Goal: Task Accomplishment & Management: Manage account settings

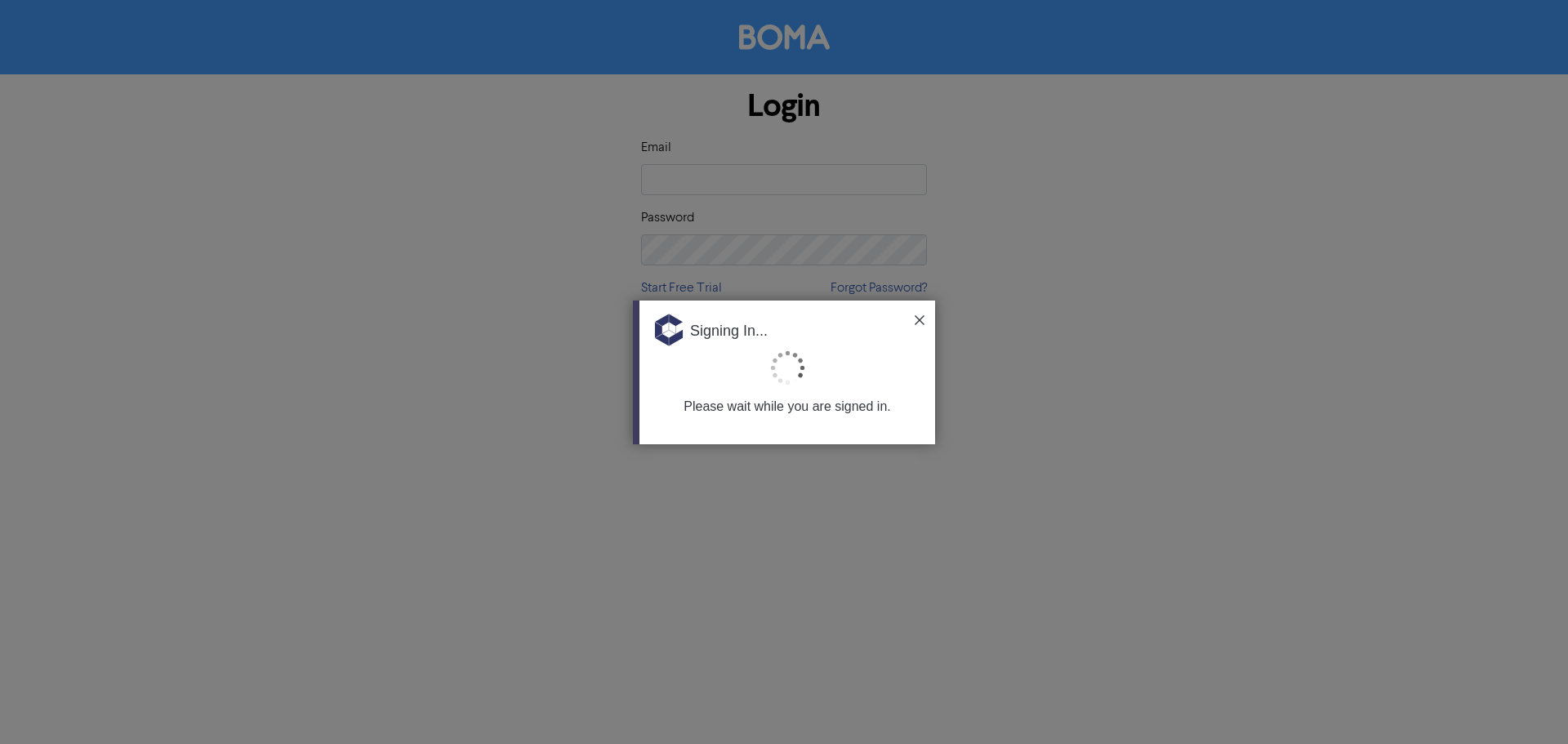
type input "[EMAIL_ADDRESS][DOMAIN_NAME]"
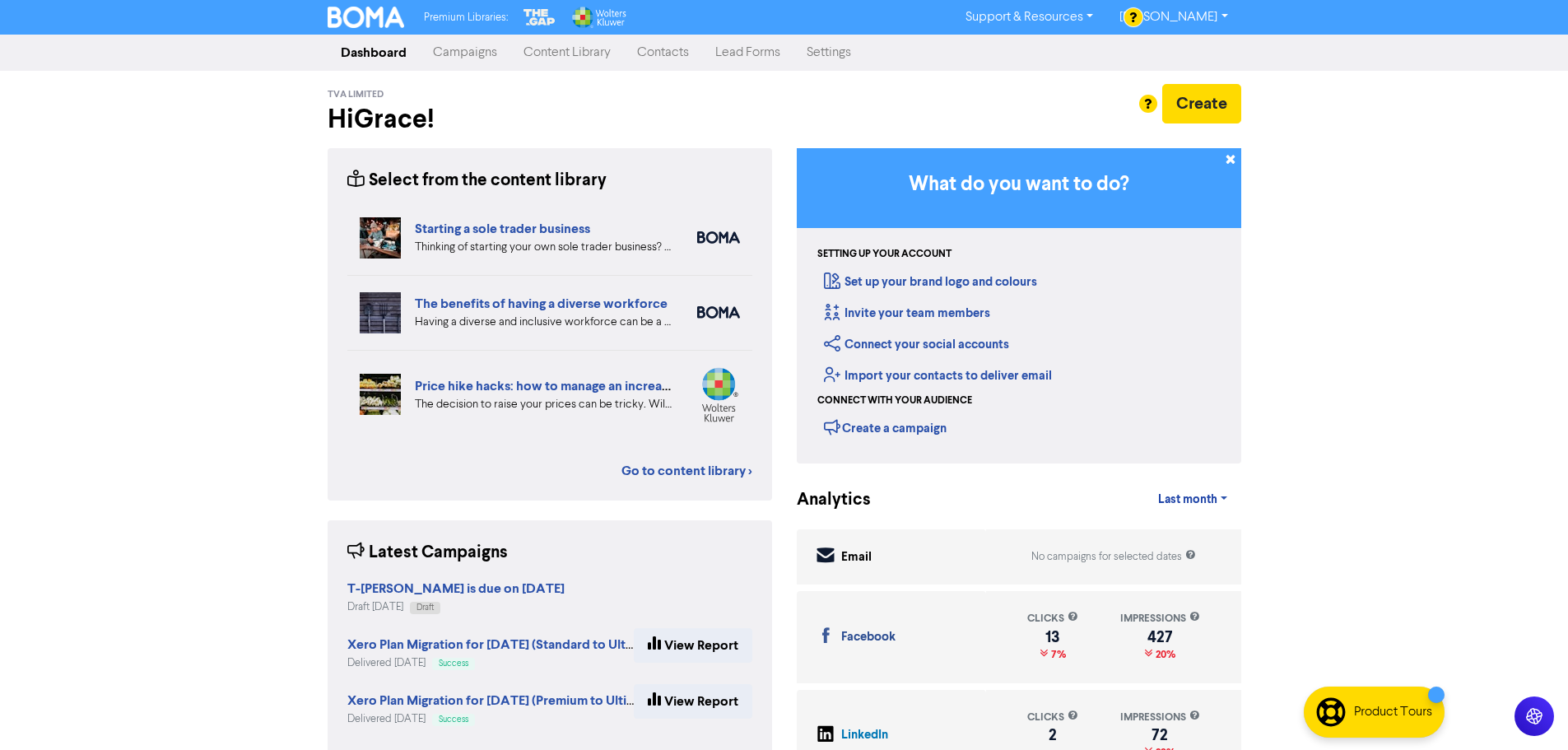
click at [657, 49] on link "Contacts" at bounding box center [663, 53] width 78 height 33
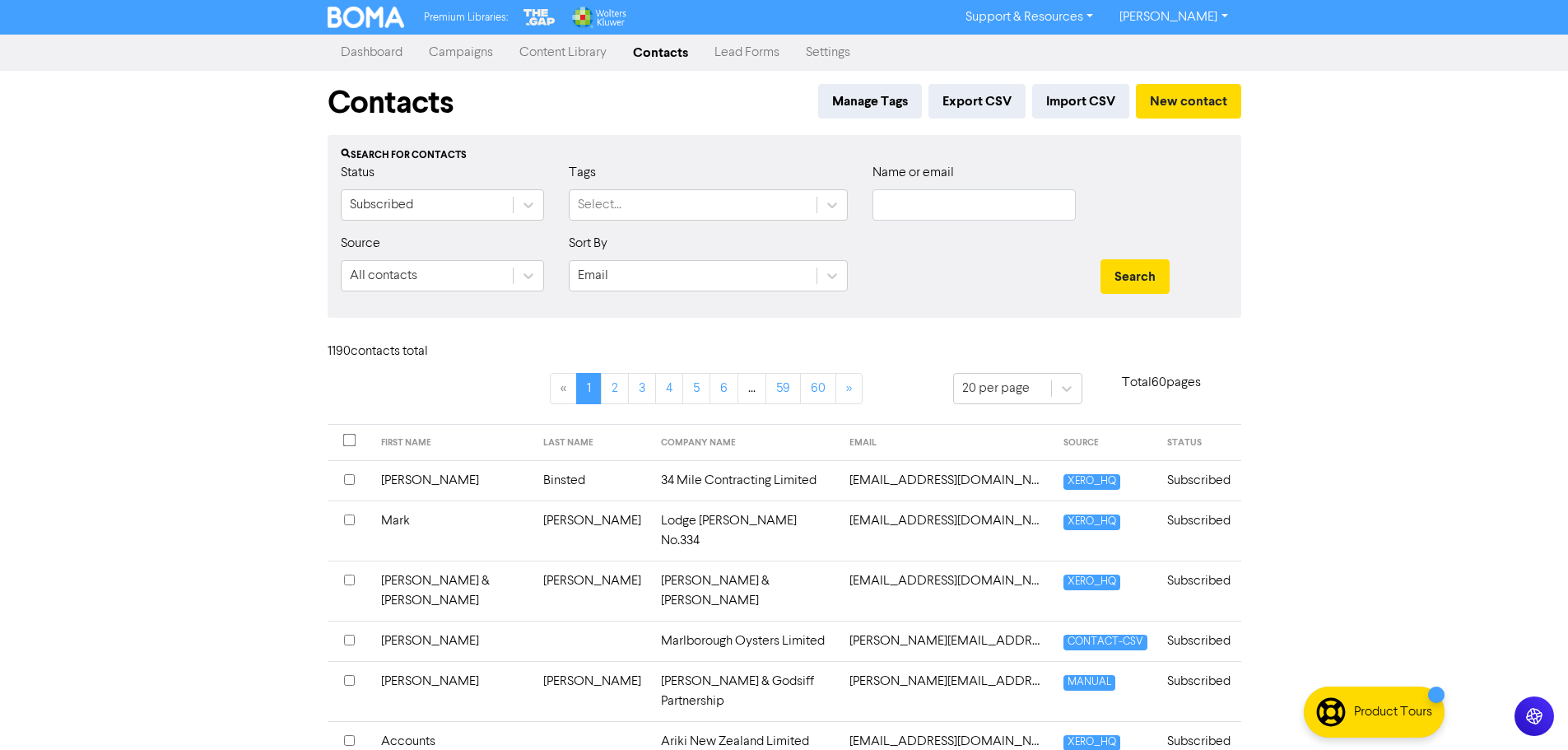
click at [693, 210] on div "Select..." at bounding box center [693, 205] width 247 height 30
click at [943, 217] on input "text" at bounding box center [974, 205] width 203 height 32
click at [918, 202] on input "text" at bounding box center [974, 205] width 203 height 32
type input "e"
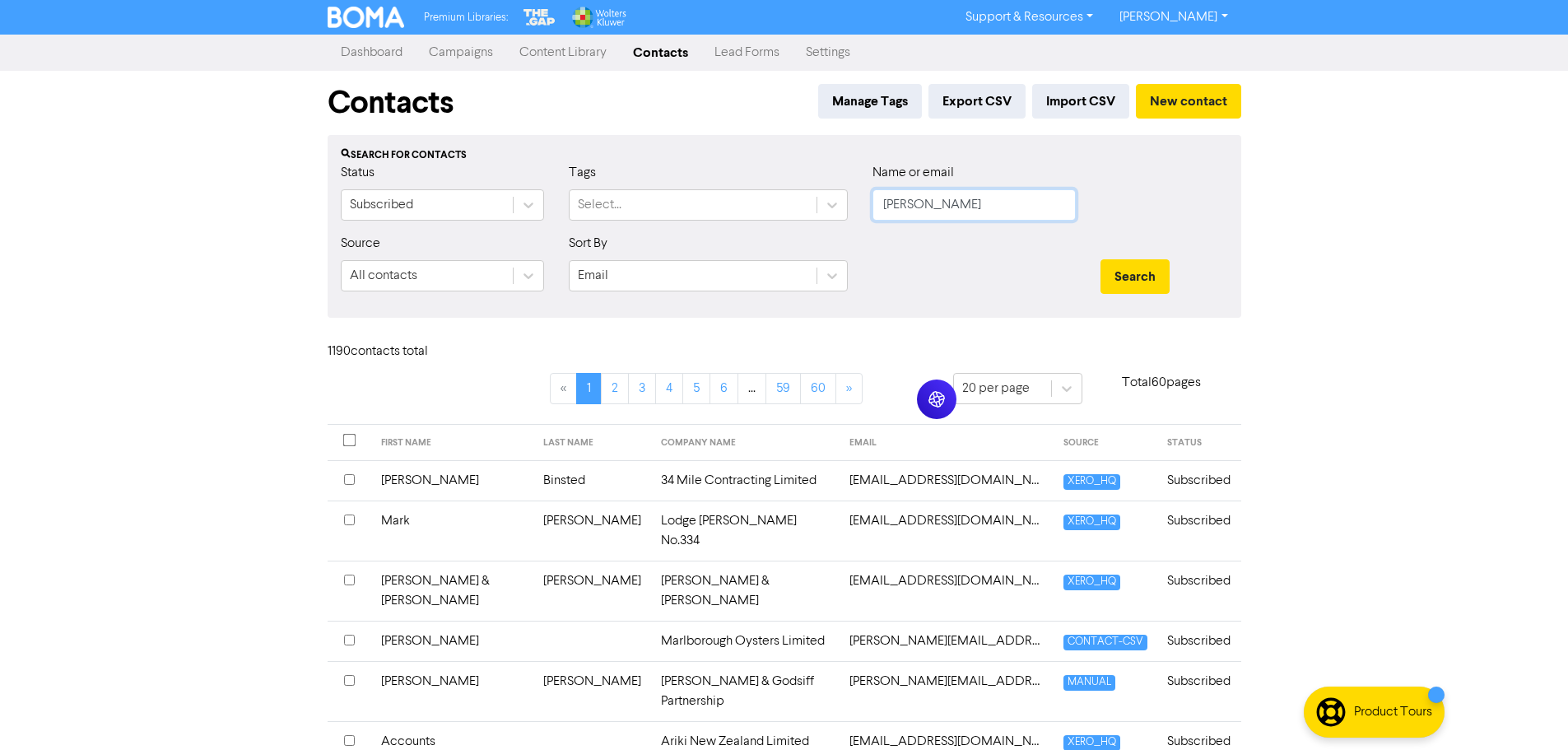
type input "[PERSON_NAME]"
click at [1100, 259] on button "Search" at bounding box center [1135, 276] width 69 height 34
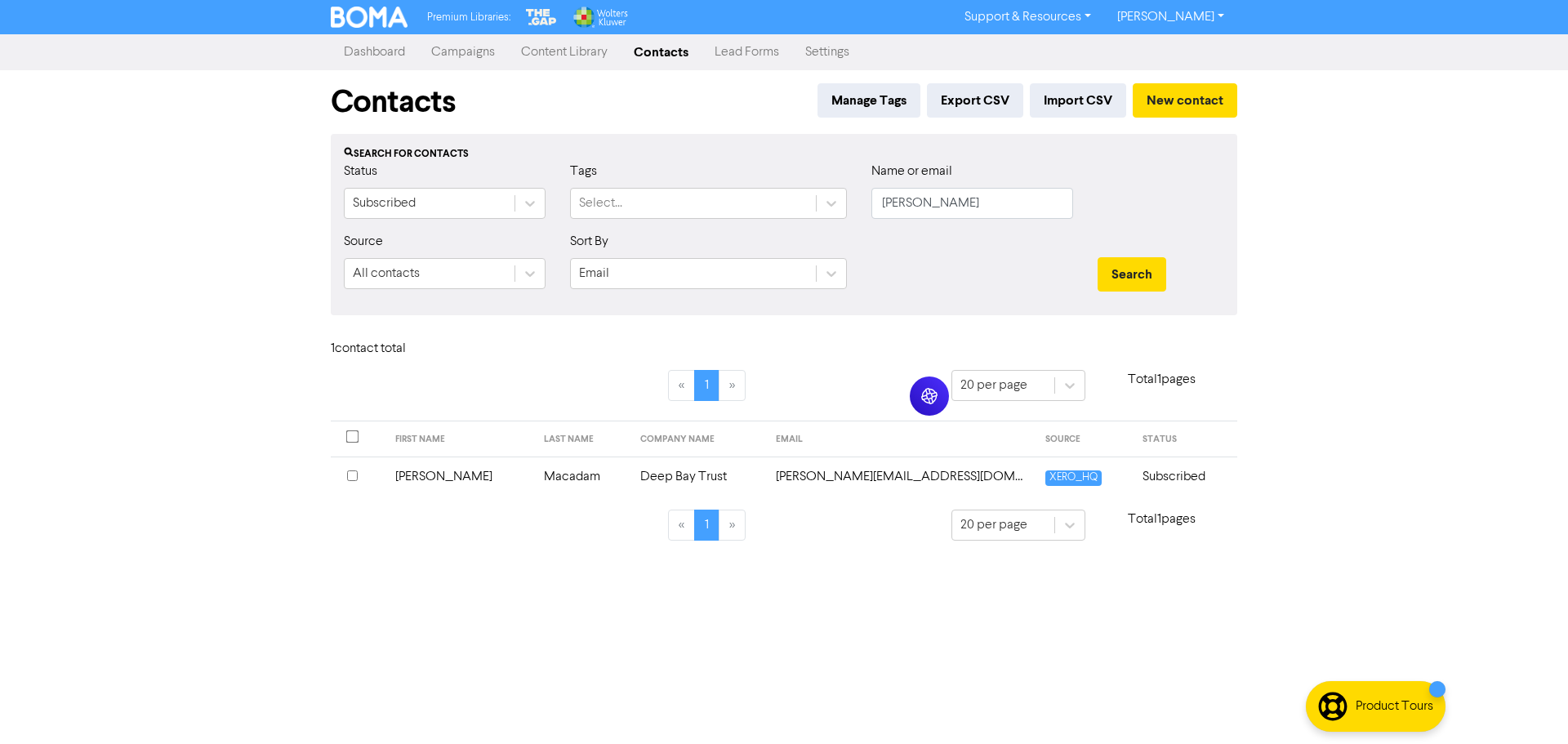
click at [429, 478] on td "[PERSON_NAME]" at bounding box center [460, 477] width 149 height 40
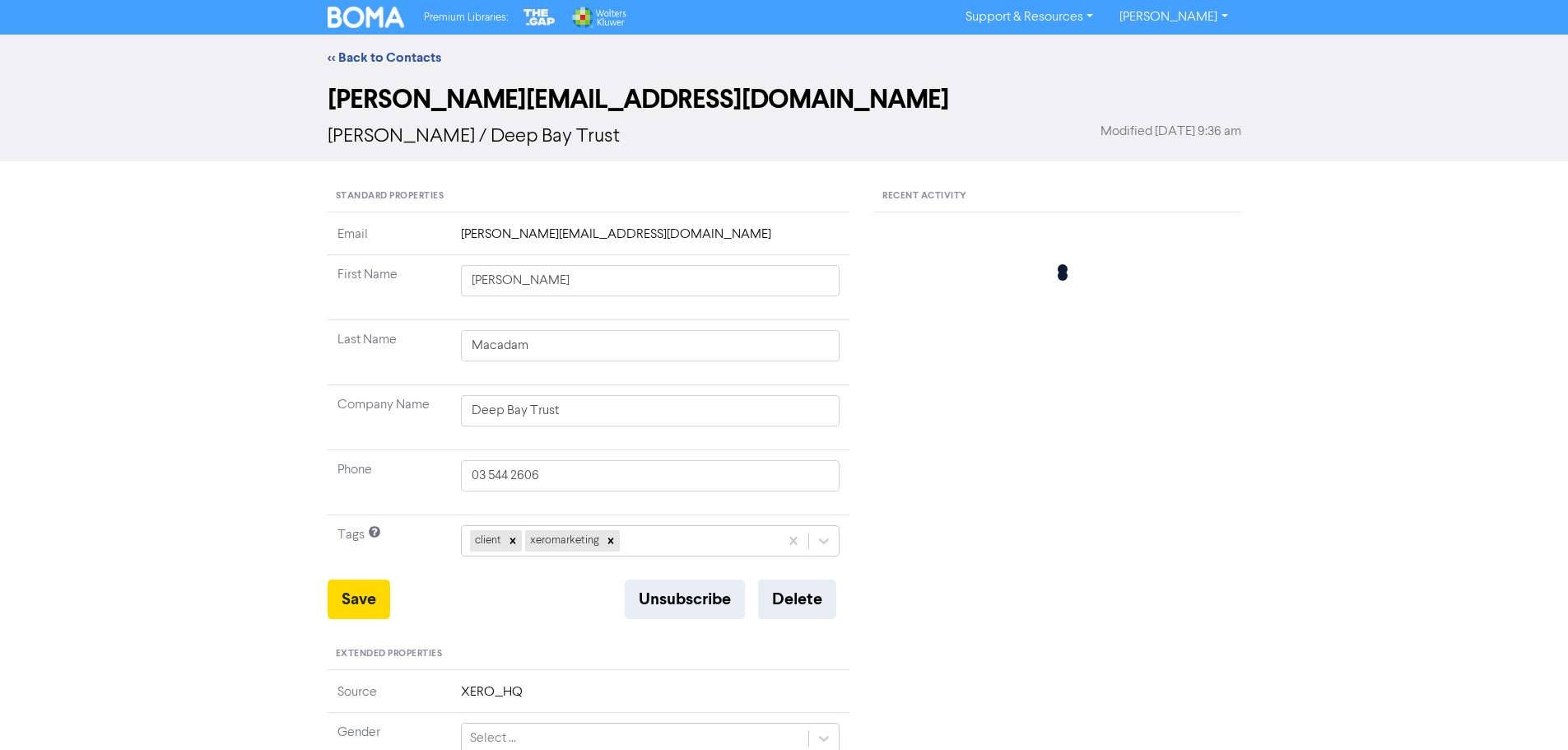
type input "[STREET_ADDRESS]"
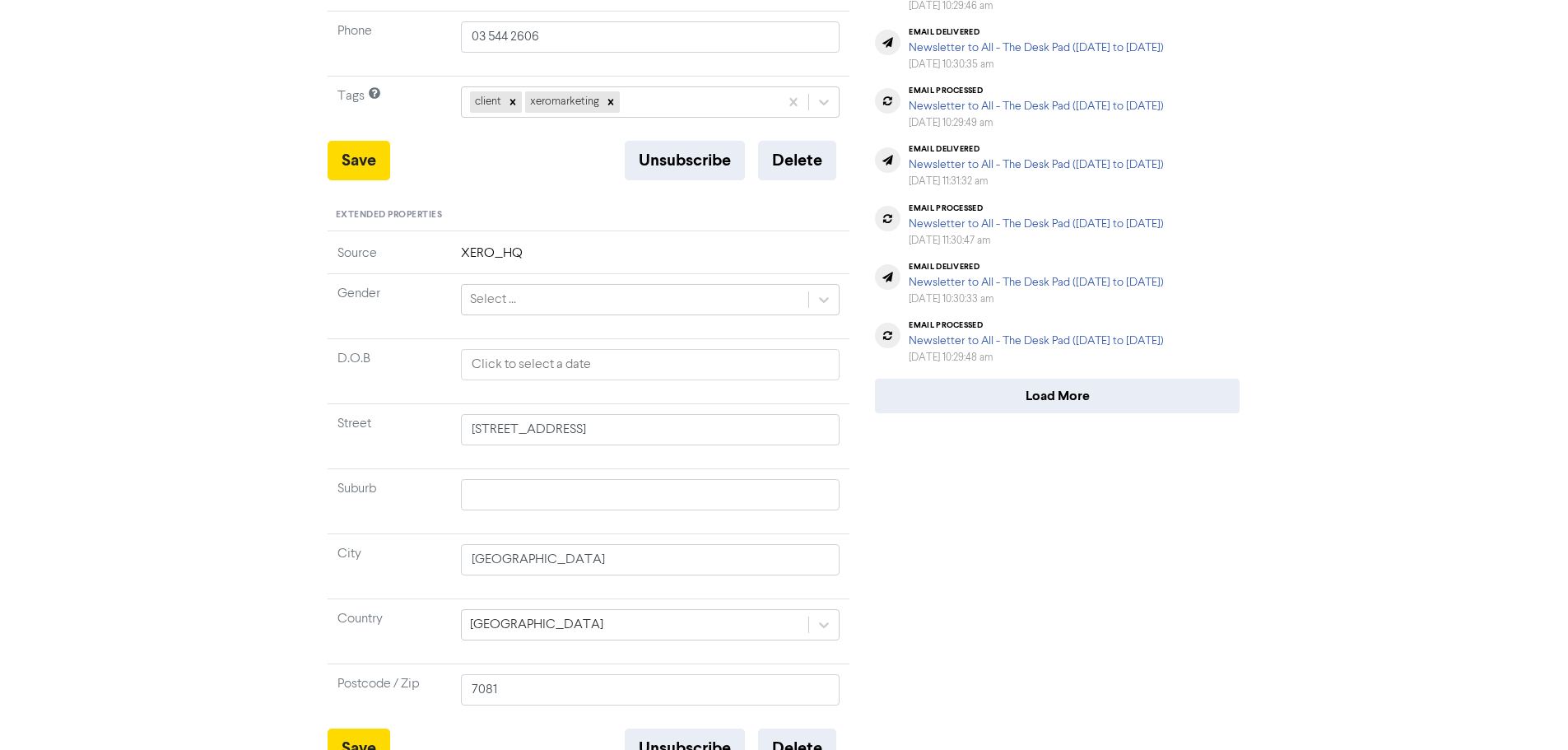
scroll to position [464, 0]
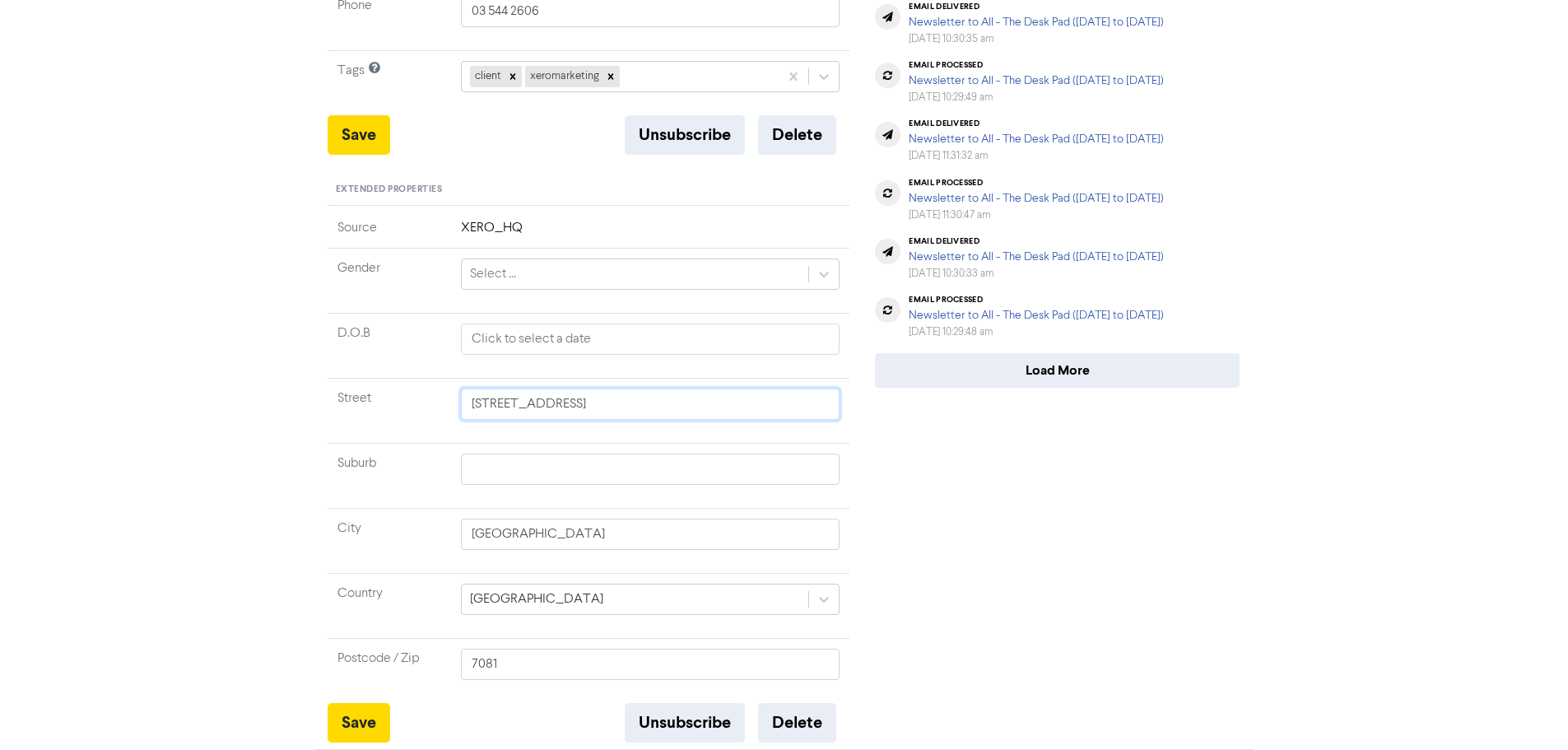
click at [642, 408] on input "[STREET_ADDRESS]" at bounding box center [650, 404] width 379 height 32
paste input "[STREET_ADDRESS][PERSON_NAME]"
type input "[STREET_ADDRESS][PERSON_NAME]"
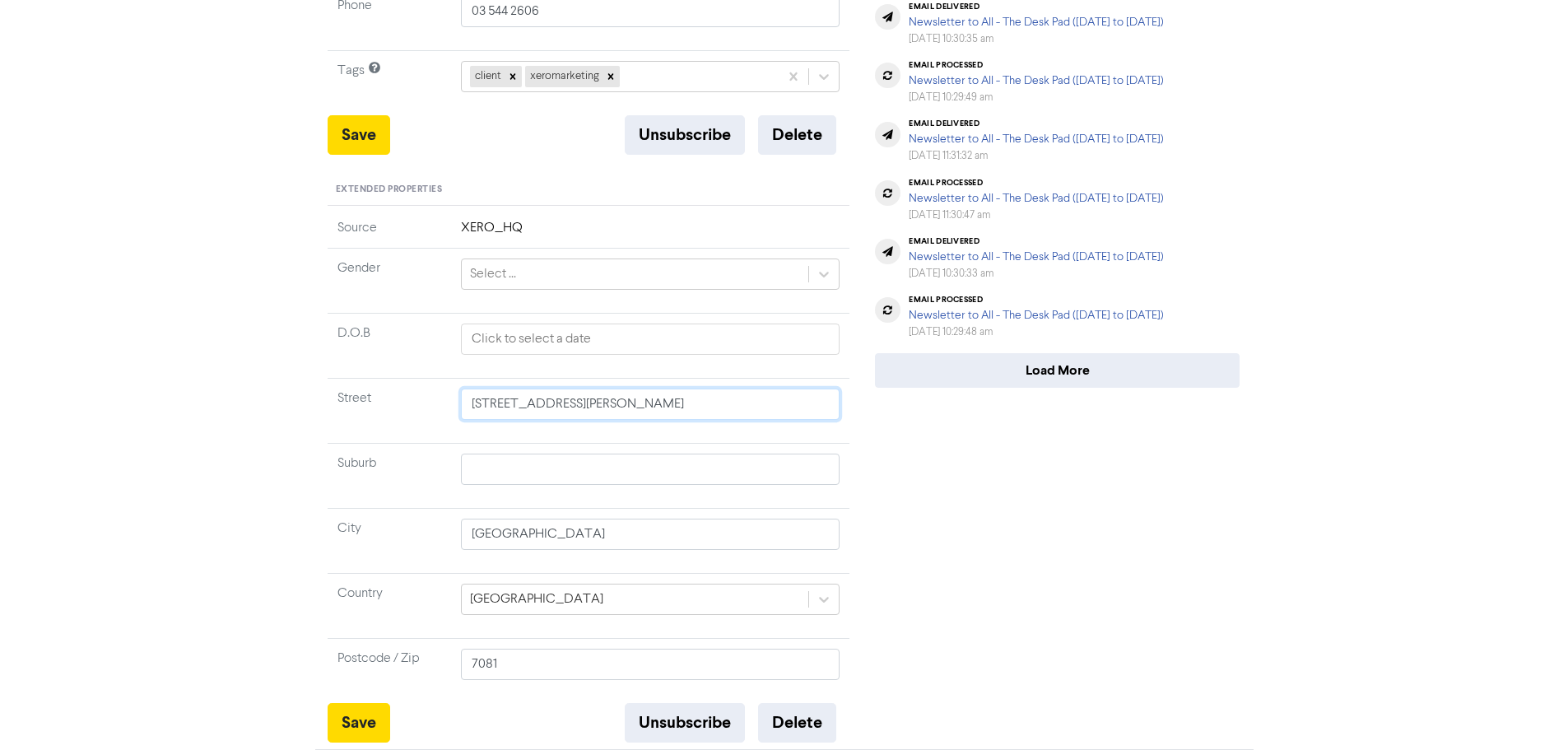
type input "[STREET_ADDRESS][PERSON_NAME]"
click at [552, 537] on input "[GEOGRAPHIC_DATA]" at bounding box center [650, 534] width 379 height 32
click at [564, 678] on input "7081" at bounding box center [650, 664] width 379 height 32
type input "7"
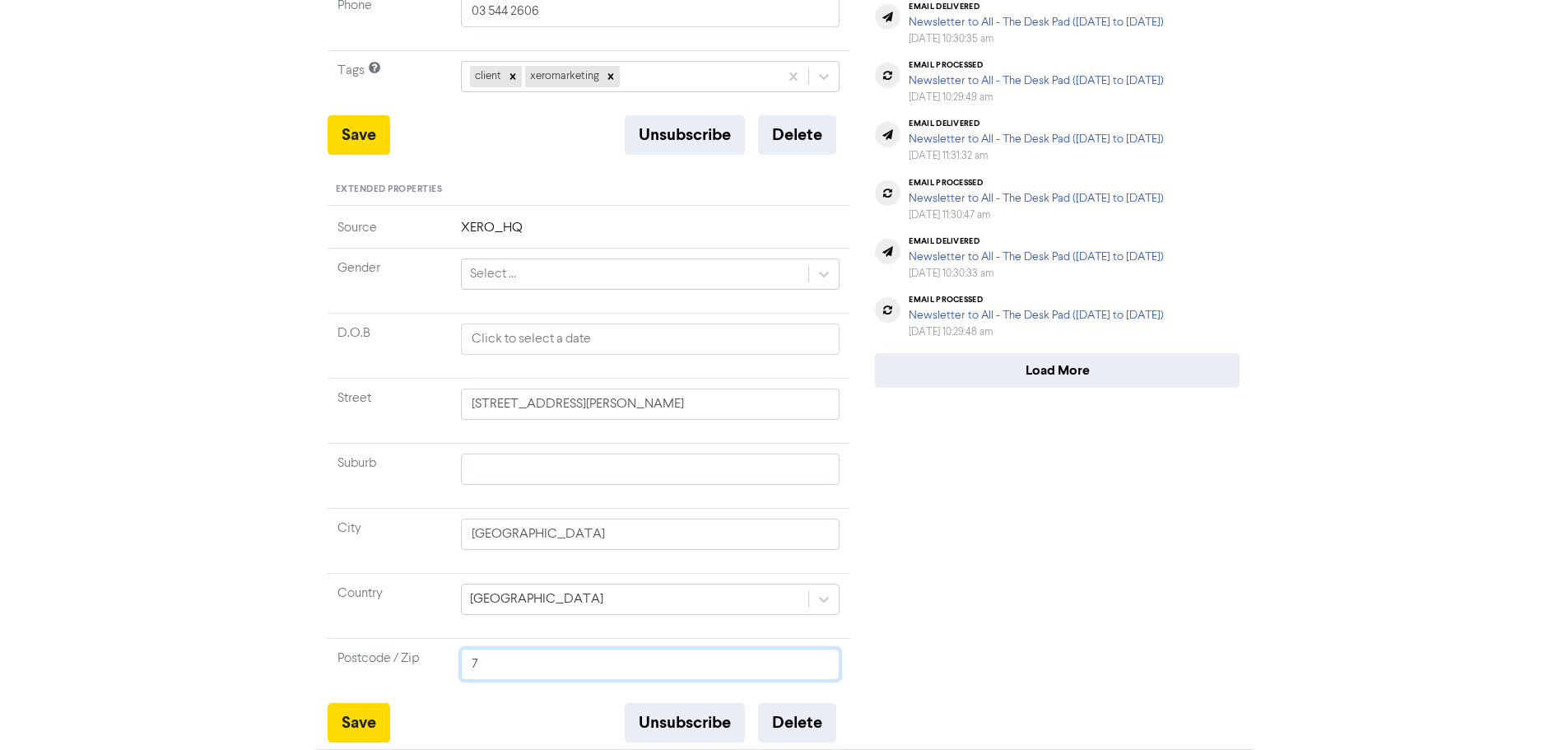
type input "70"
type input "702"
type input "7020"
click at [369, 727] on button "Save" at bounding box center [358, 722] width 62 height 39
